Goal: Register for event/course

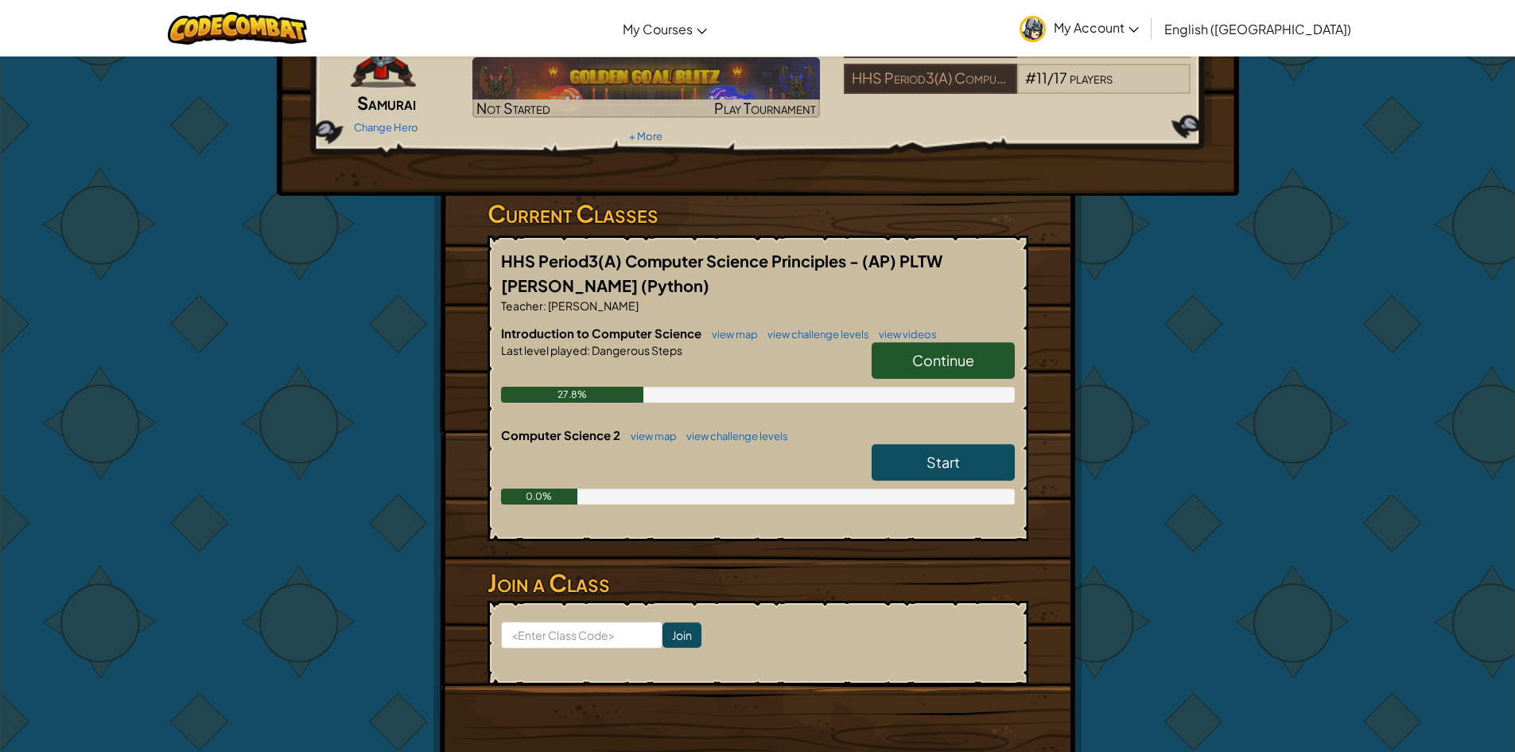
scroll to position [159, 0]
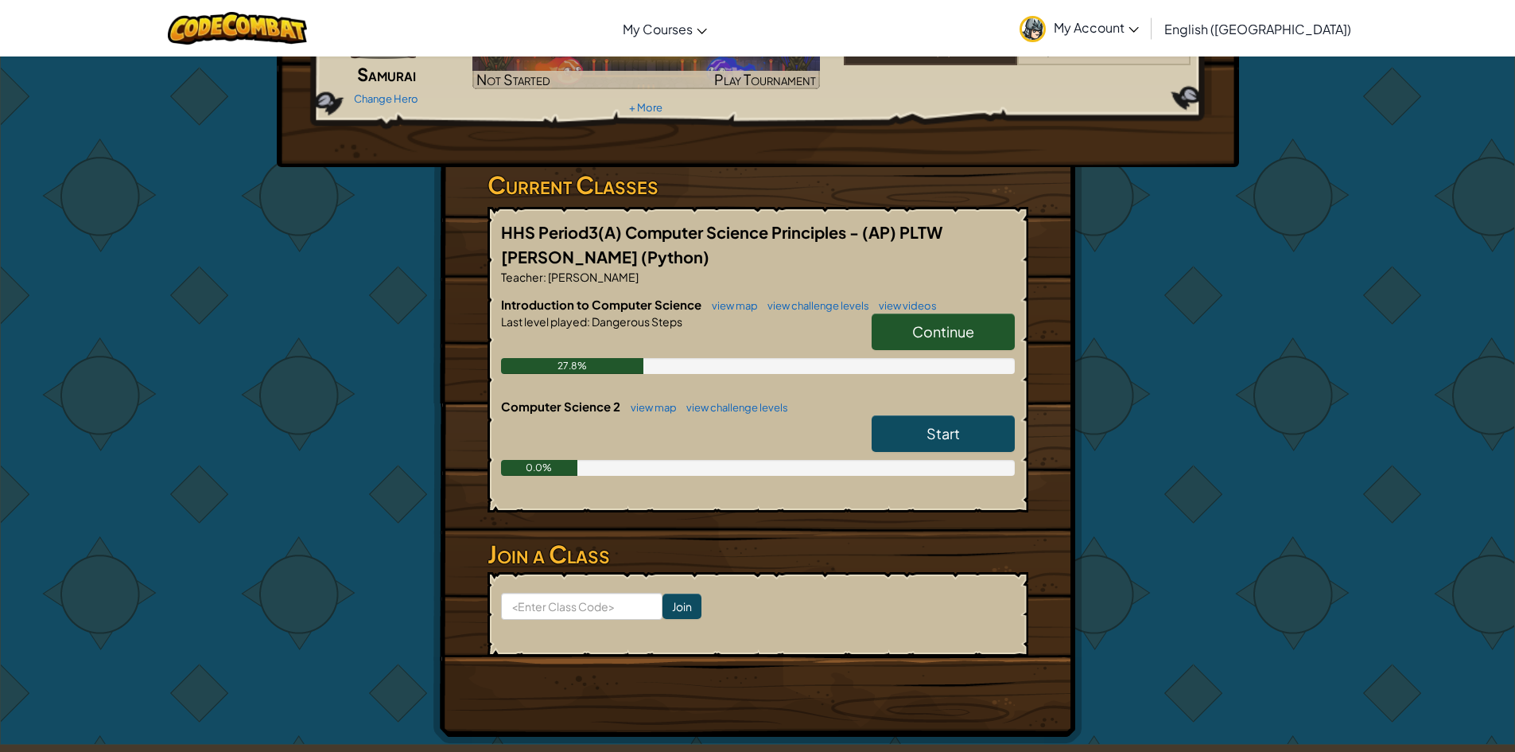
click at [956, 448] on link "Start" at bounding box center [943, 433] width 143 height 37
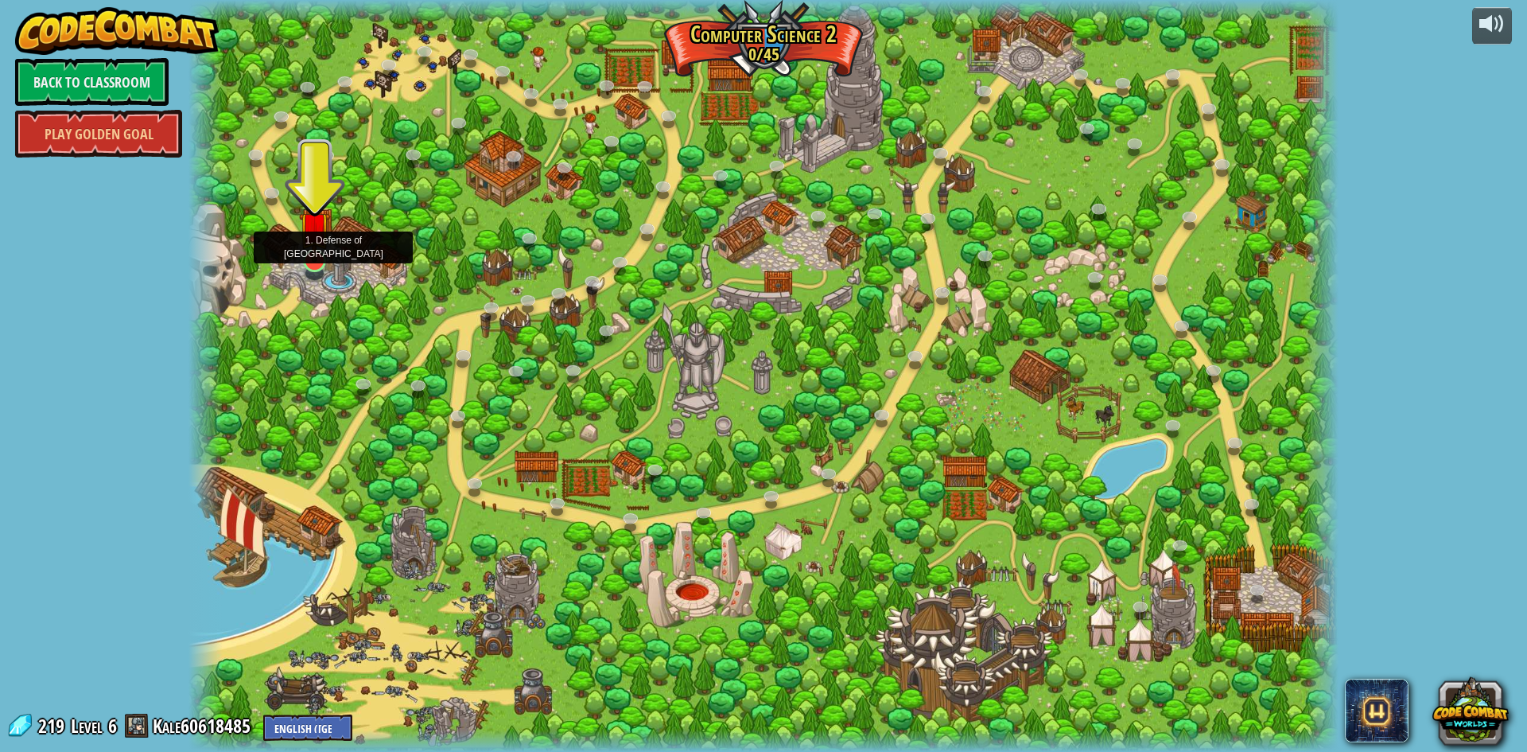
click at [316, 250] on img at bounding box center [314, 227] width 31 height 71
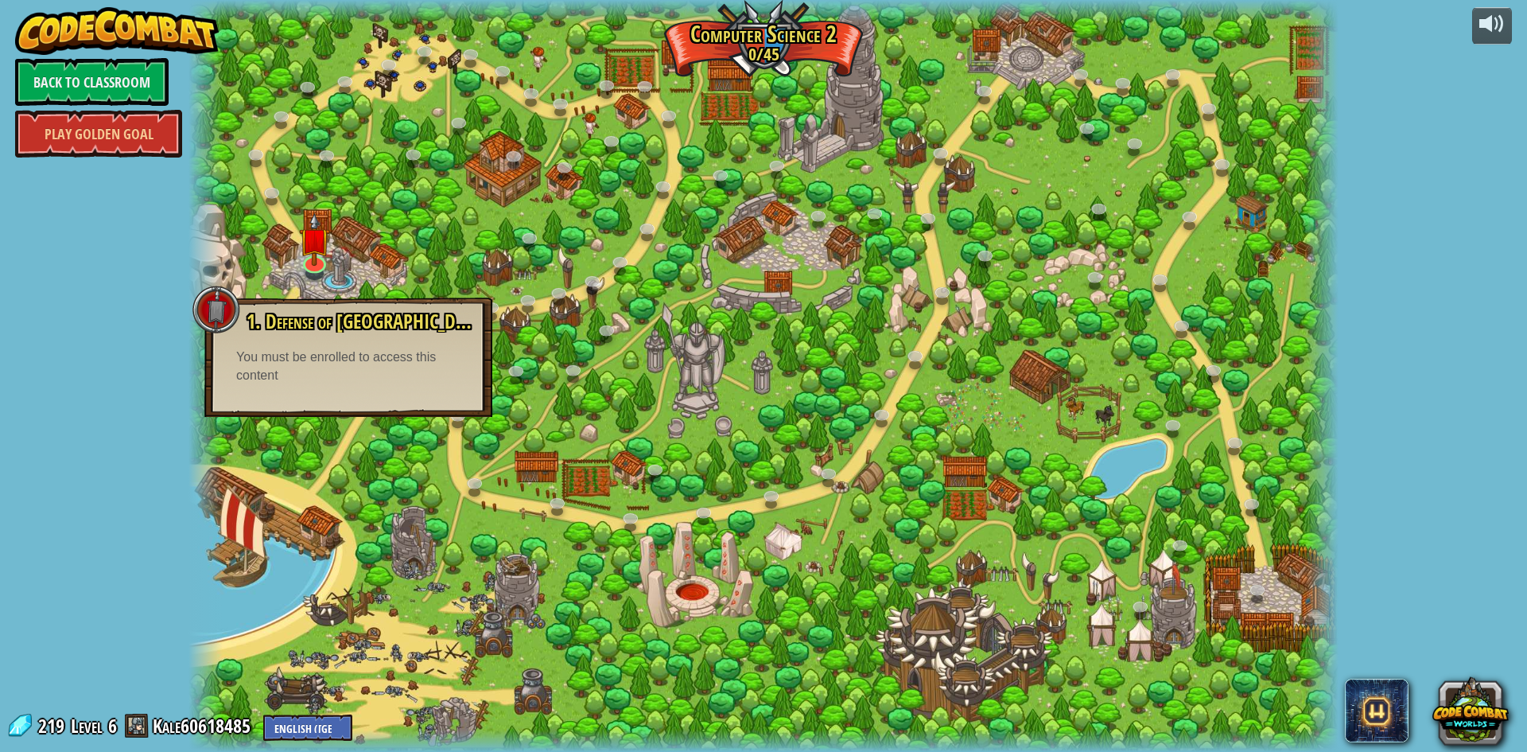
click at [343, 352] on div "You must be enrolled to access this content" at bounding box center [348, 366] width 224 height 37
click at [318, 263] on div at bounding box center [314, 260] width 23 height 23
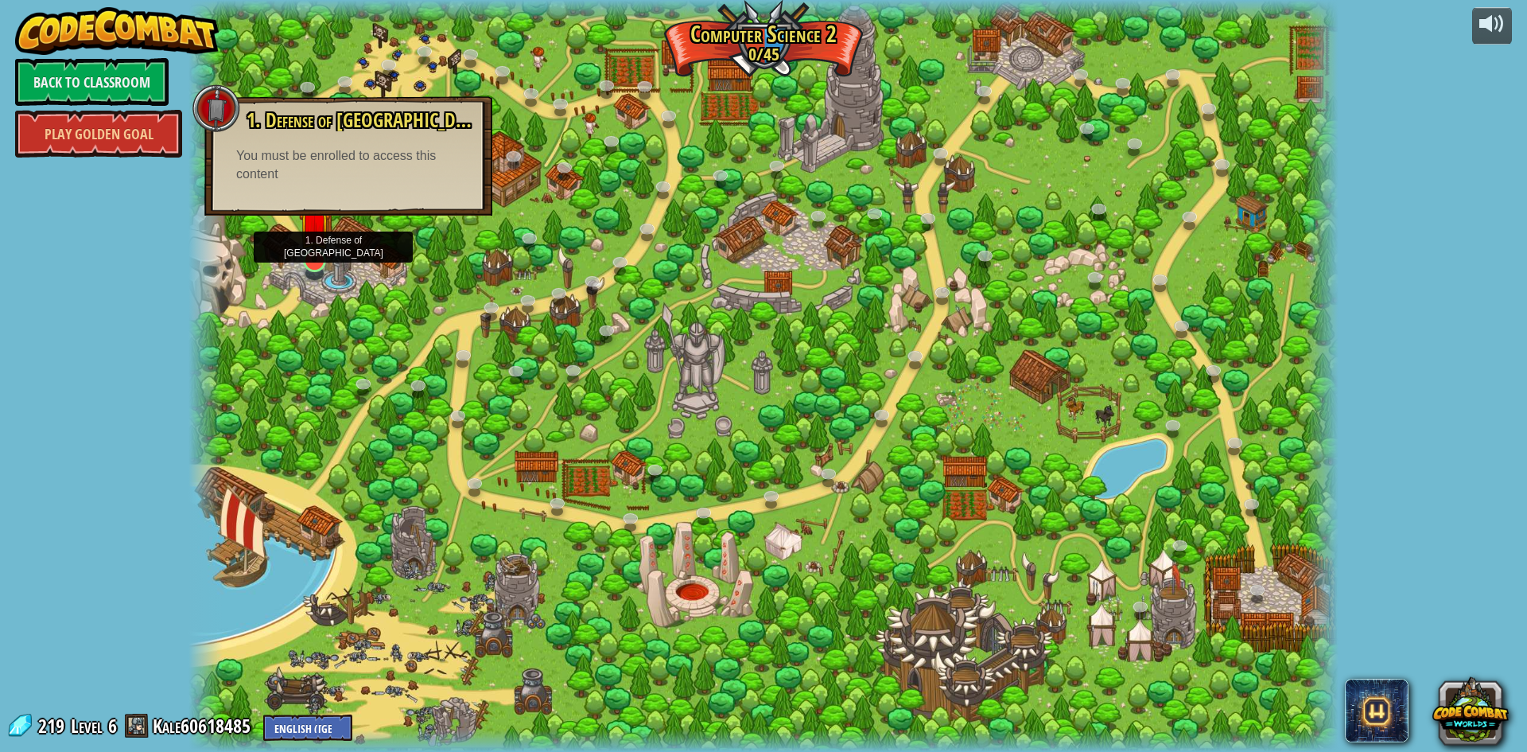
click at [322, 247] on img at bounding box center [314, 227] width 31 height 71
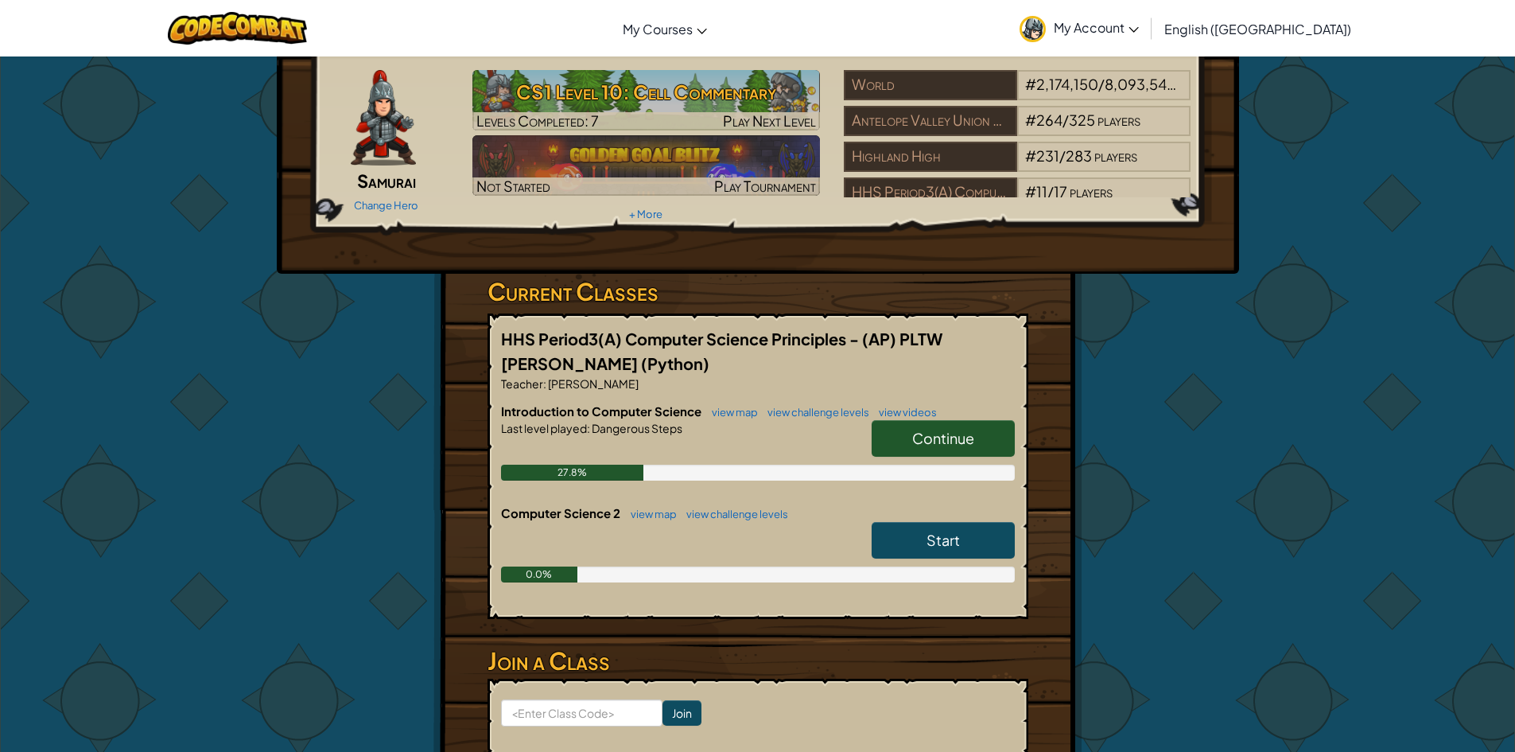
scroll to position [159, 0]
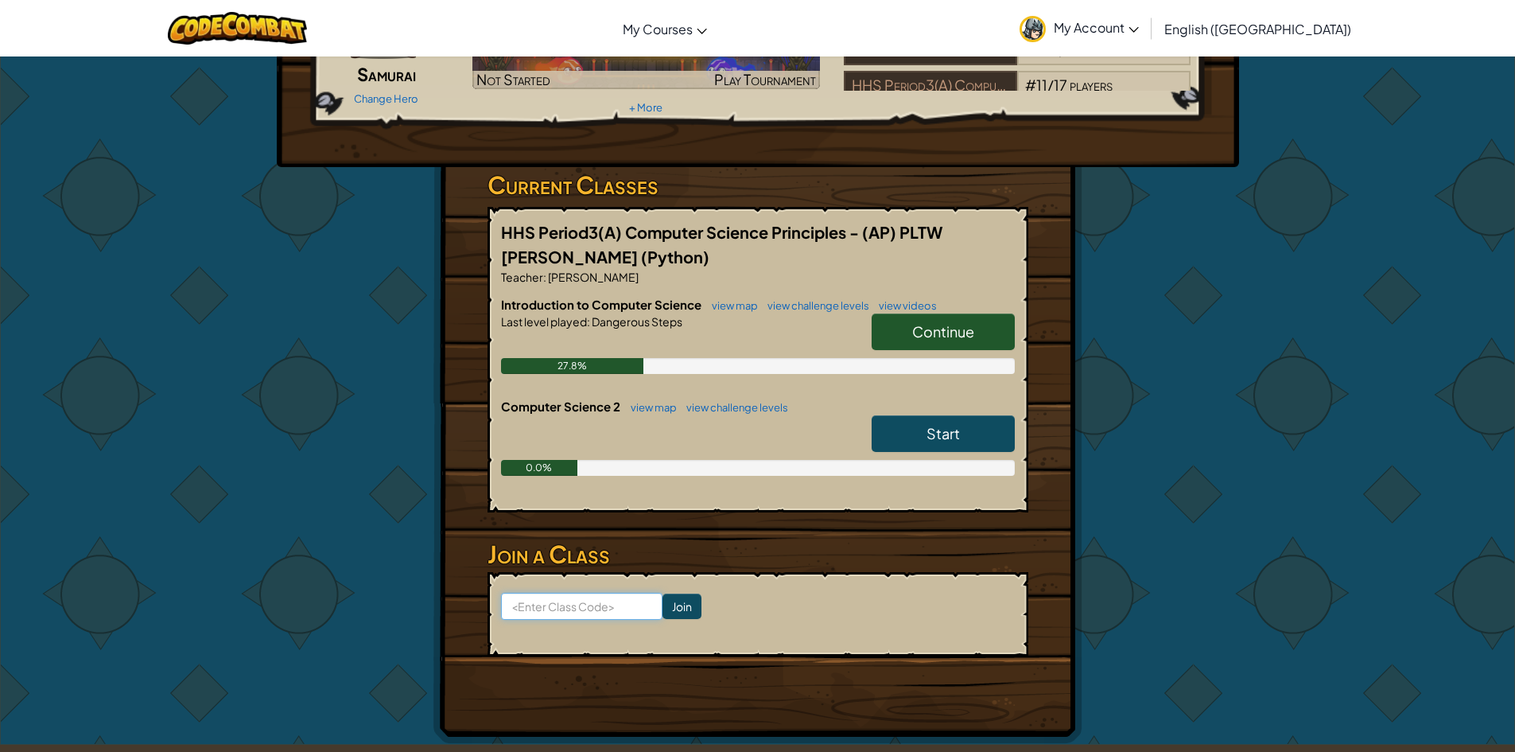
click at [523, 595] on input at bounding box center [581, 606] width 161 height 27
type input "lifedrinkdream"
click at [674, 599] on form "lifedrinkdream Join" at bounding box center [758, 614] width 541 height 84
click at [671, 595] on input "Join" at bounding box center [681, 605] width 39 height 25
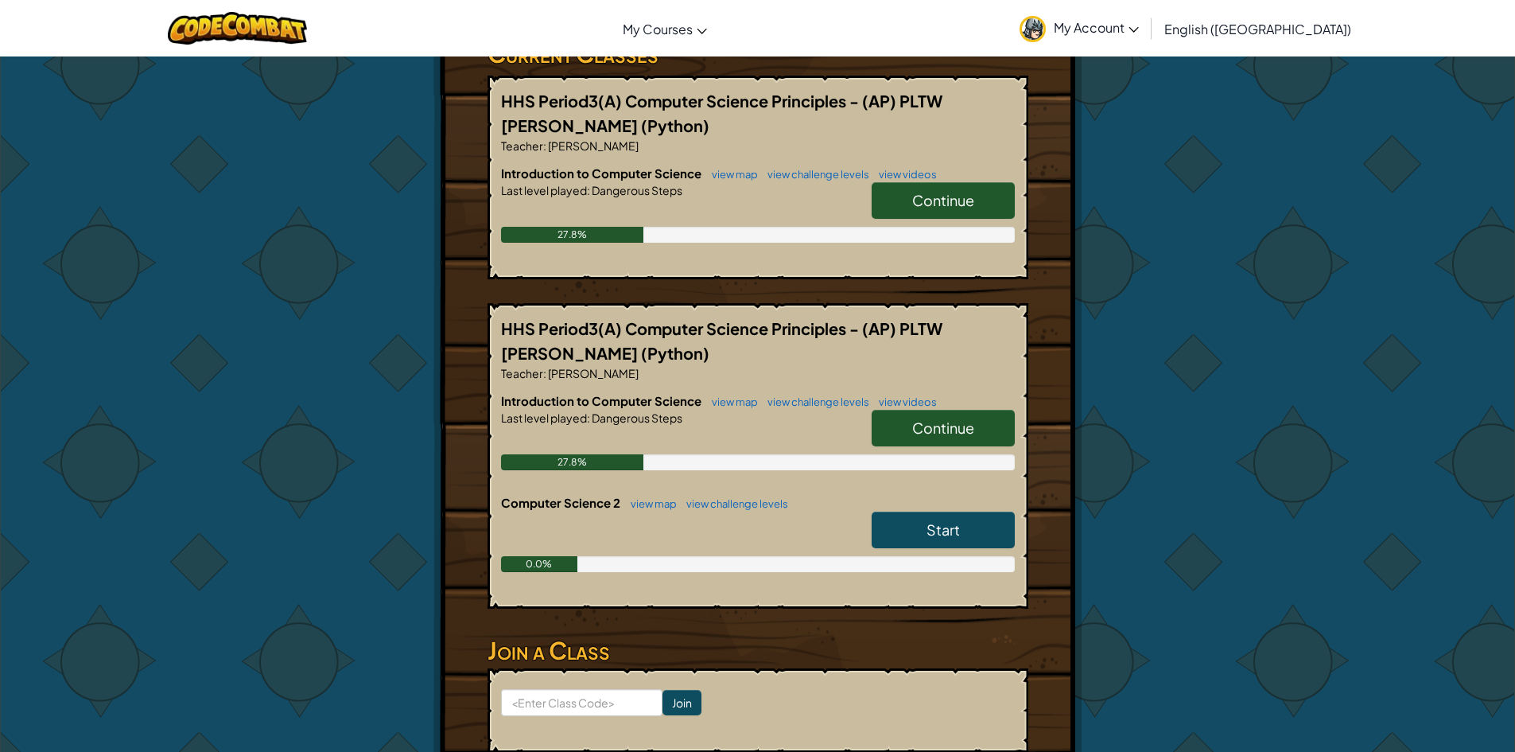
scroll to position [318, 0]
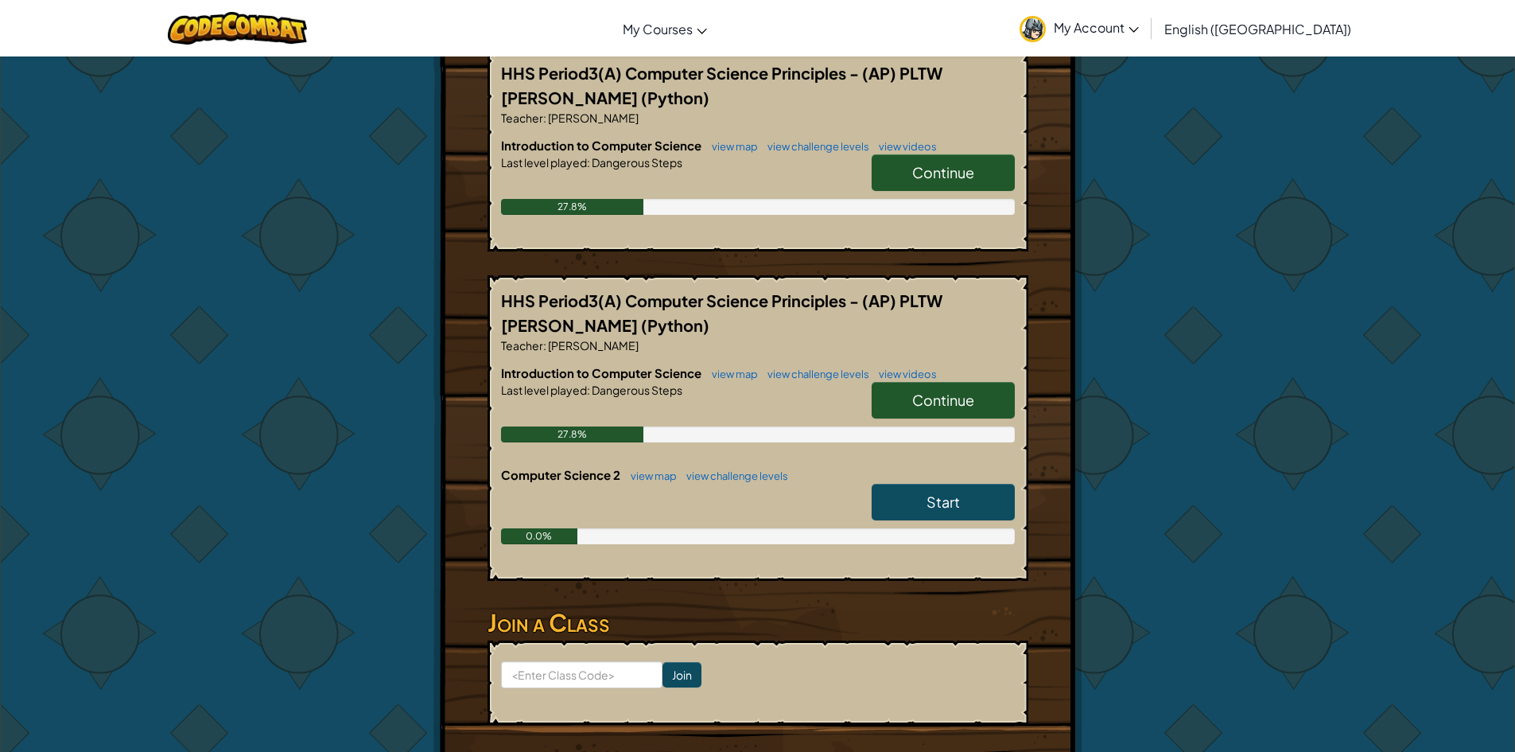
click at [935, 176] on span "Continue" at bounding box center [943, 172] width 62 height 18
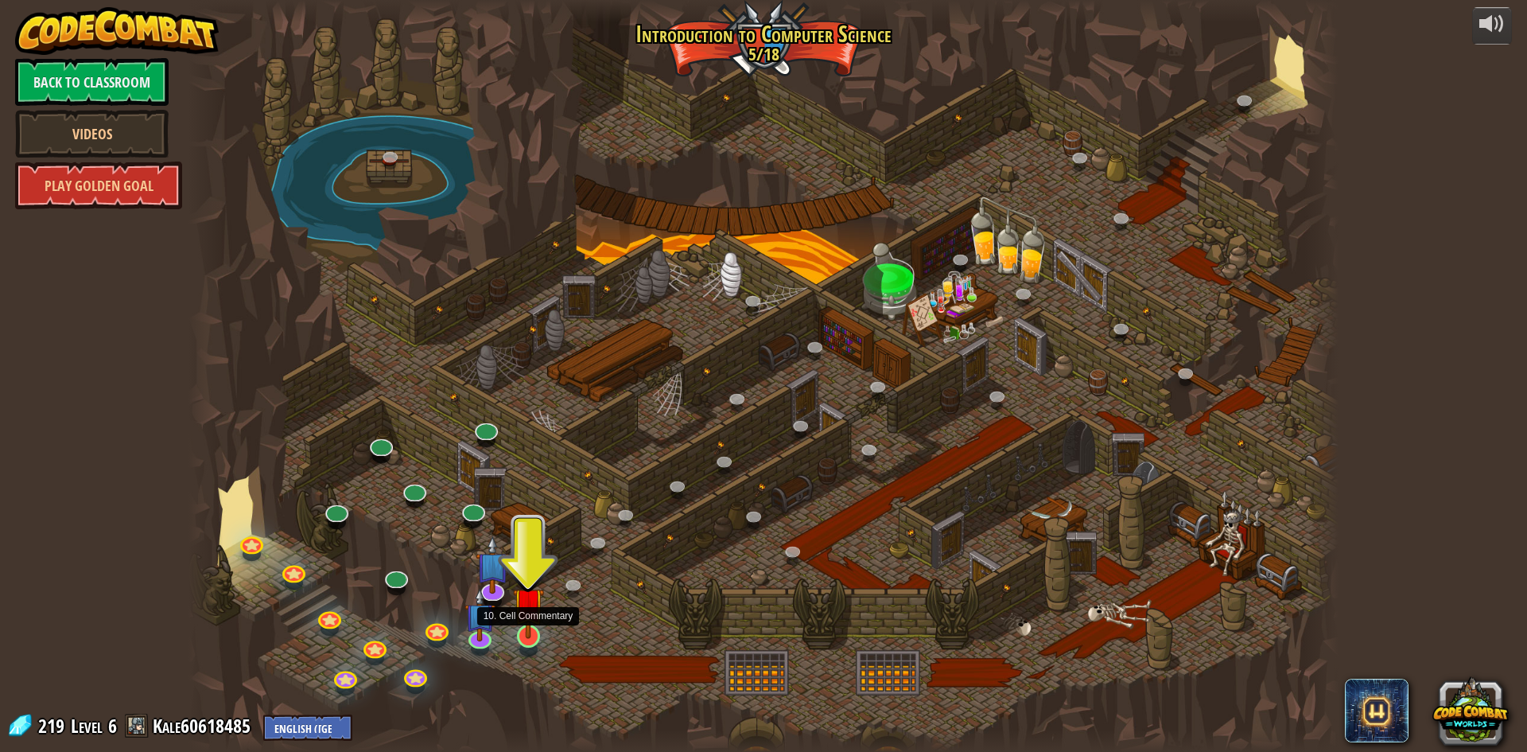
click at [526, 635] on img at bounding box center [528, 602] width 31 height 71
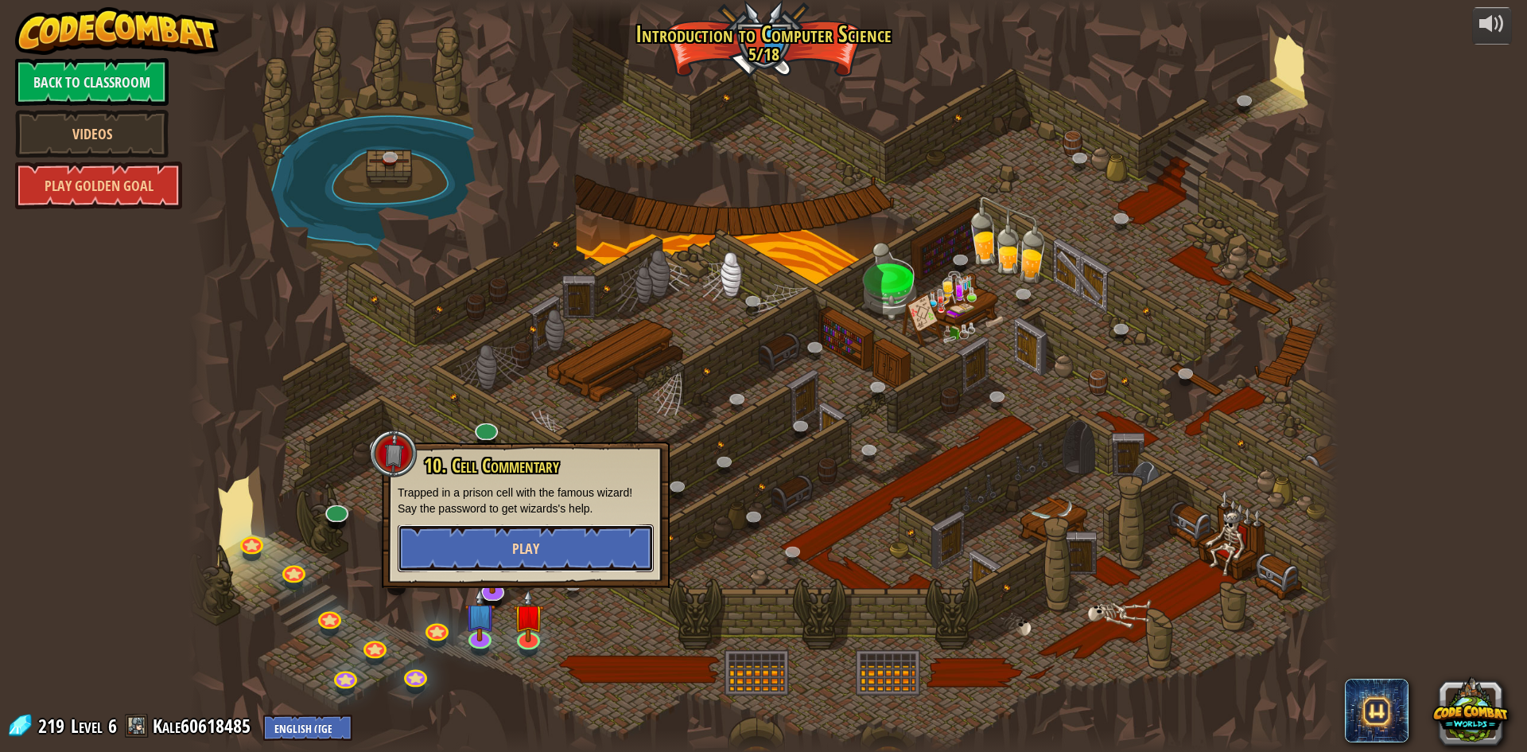
click at [527, 555] on span "Play" at bounding box center [525, 548] width 27 height 20
